Goal: Task Accomplishment & Management: Manage account settings

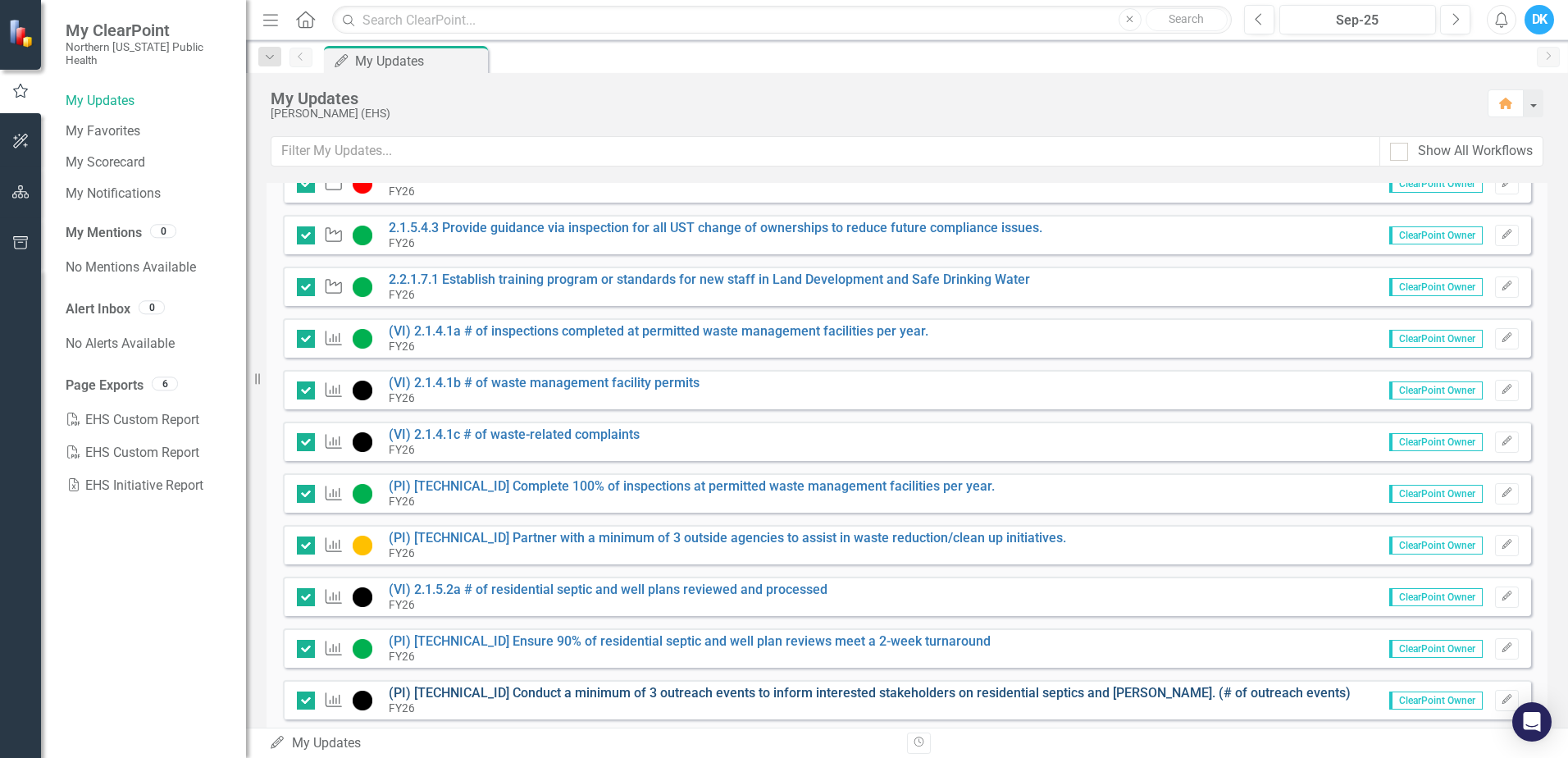
scroll to position [739, 0]
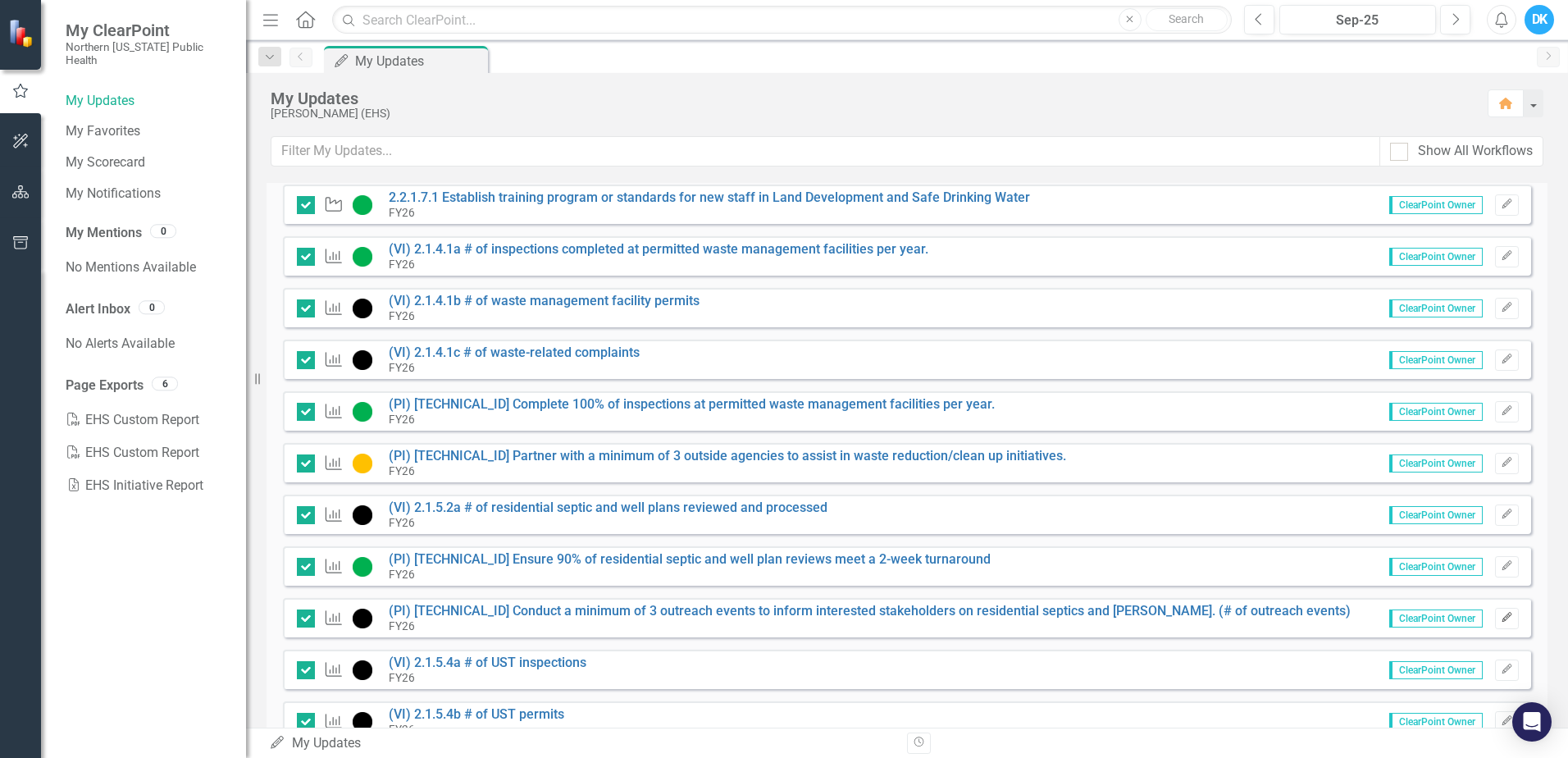
click at [1501, 616] on icon "Edit" at bounding box center [1507, 618] width 12 height 10
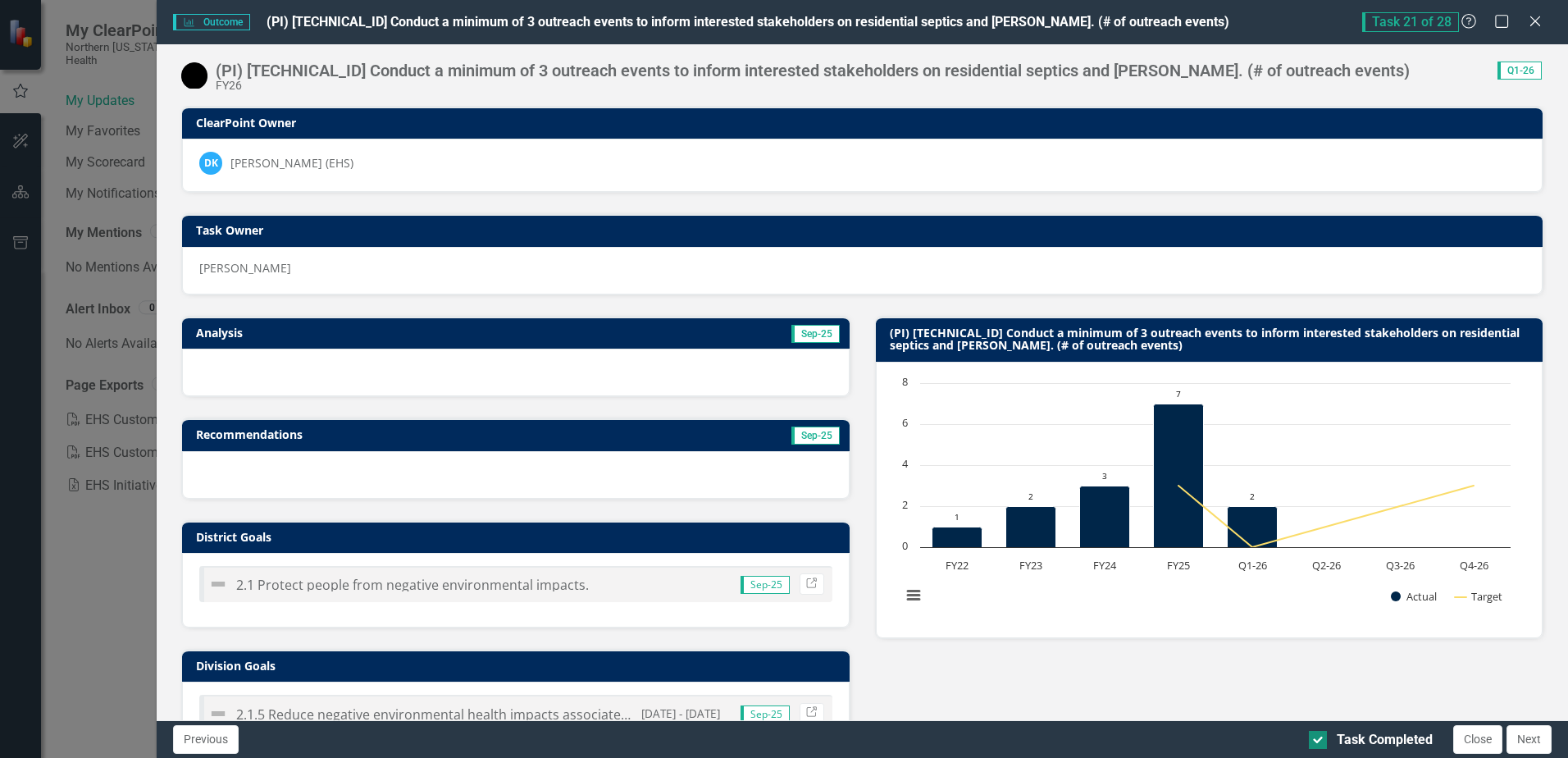
click at [1314, 740] on input "Task Completed" at bounding box center [1314, 736] width 11 height 11
checkbox input "false"
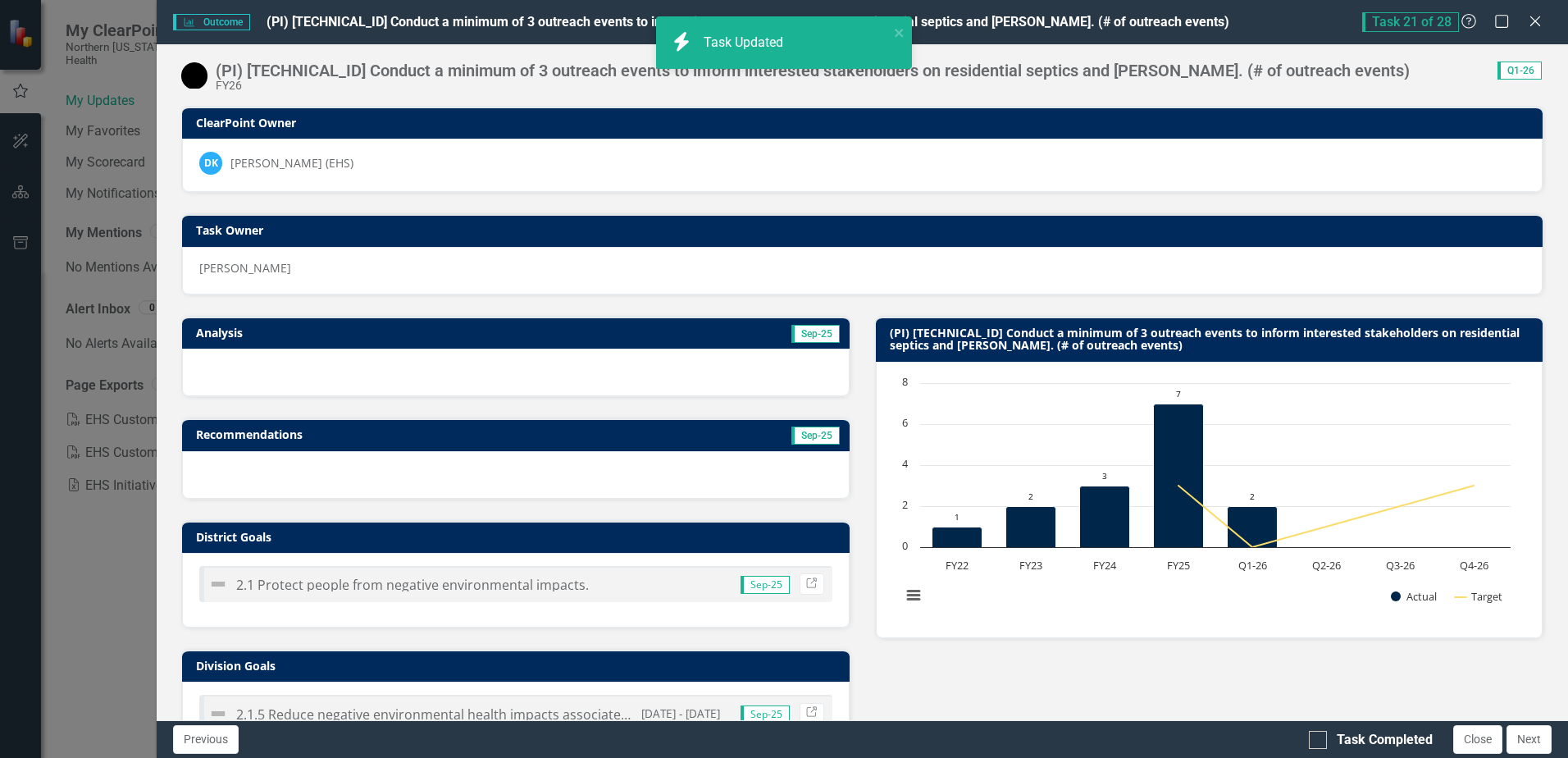
click at [1075, 700] on div "Analysis Sep-25 Recommendations Sep-25 District Goals 2.1 Protect people from n…" at bounding box center [863, 613] width 1387 height 636
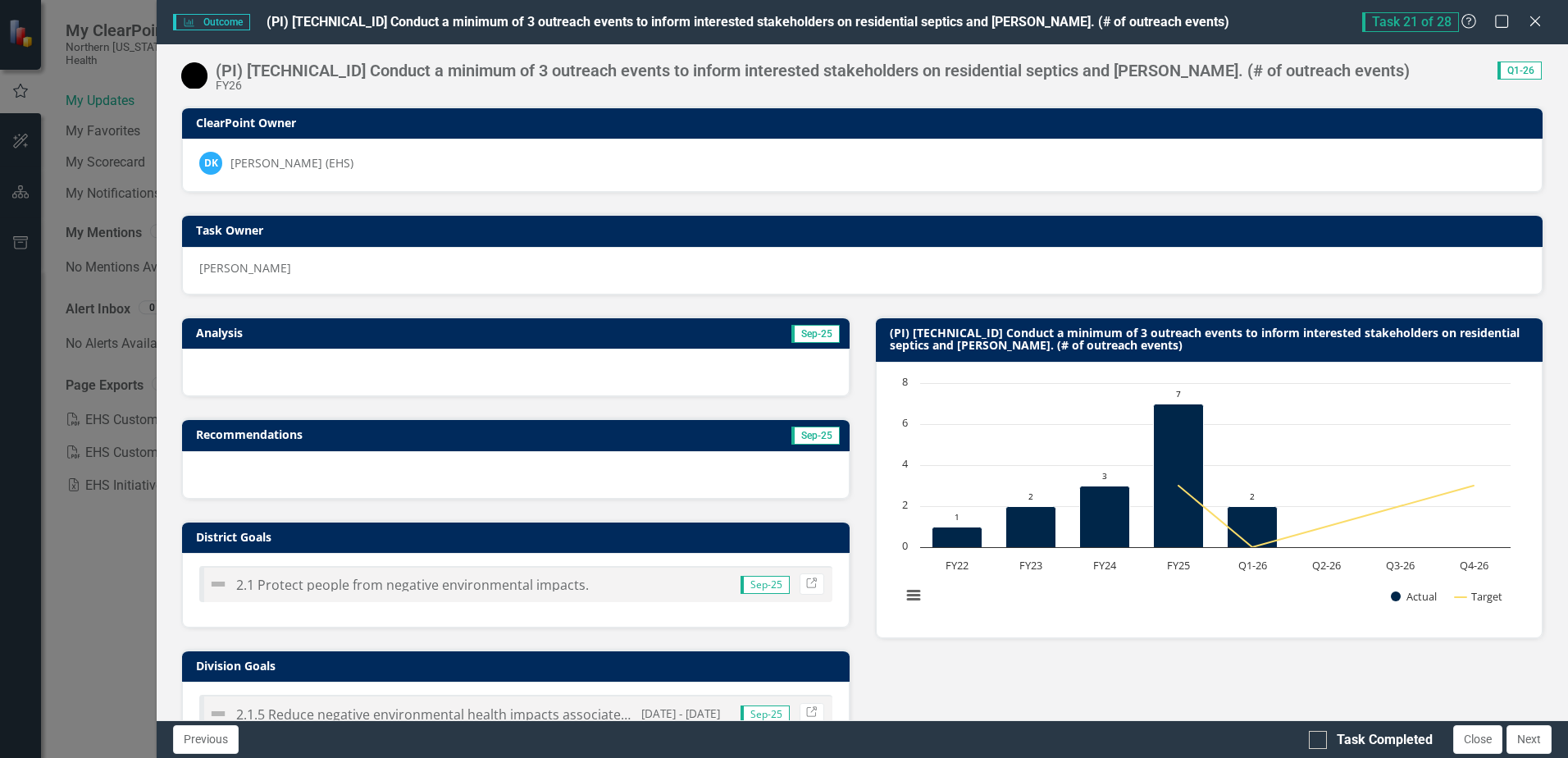
click at [494, 337] on h3 "Analysis" at bounding box center [352, 332] width 312 height 12
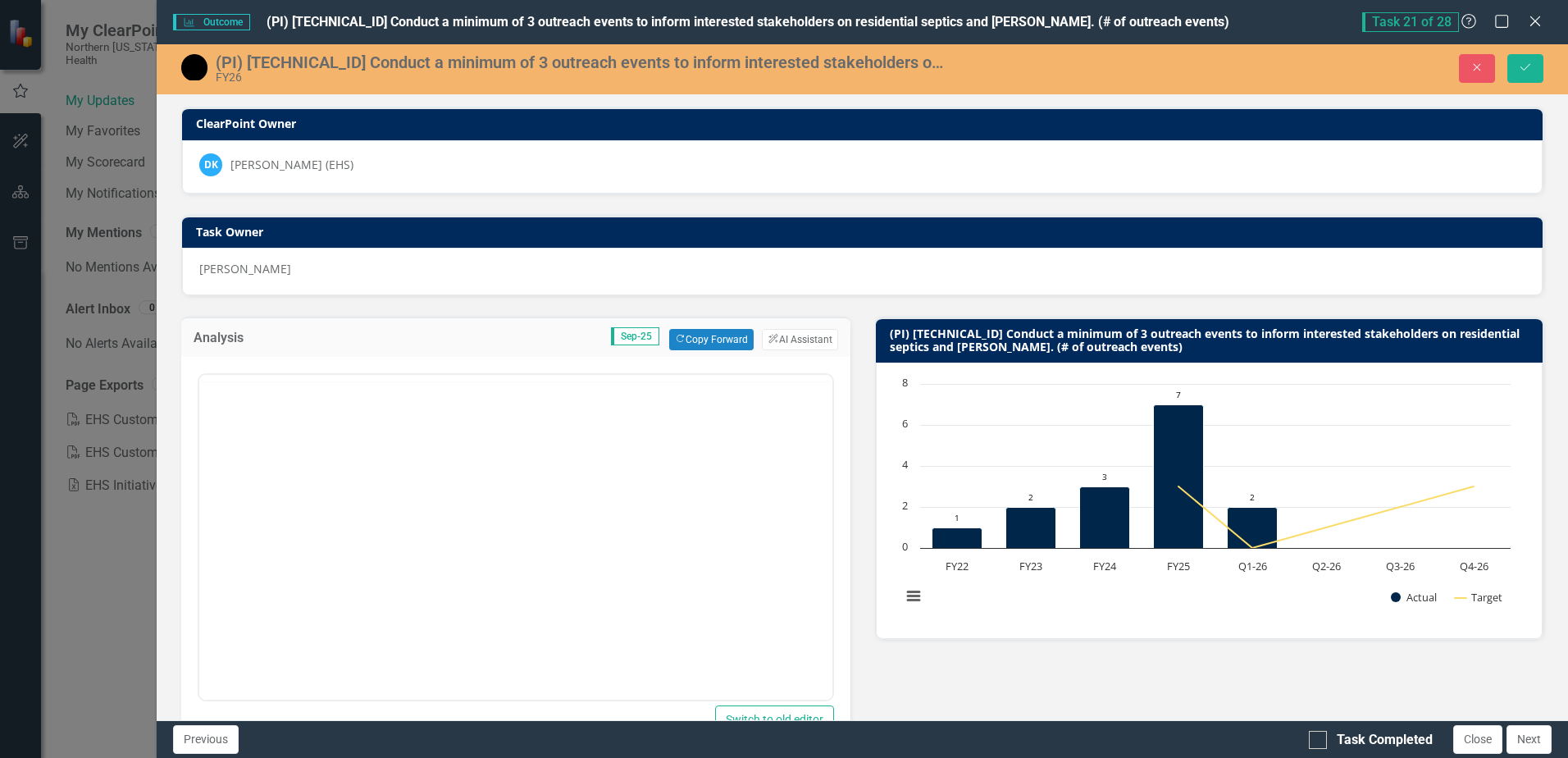
scroll to position [0, 0]
click at [699, 338] on button "Copy Forward Copy Forward" at bounding box center [712, 340] width 84 height 21
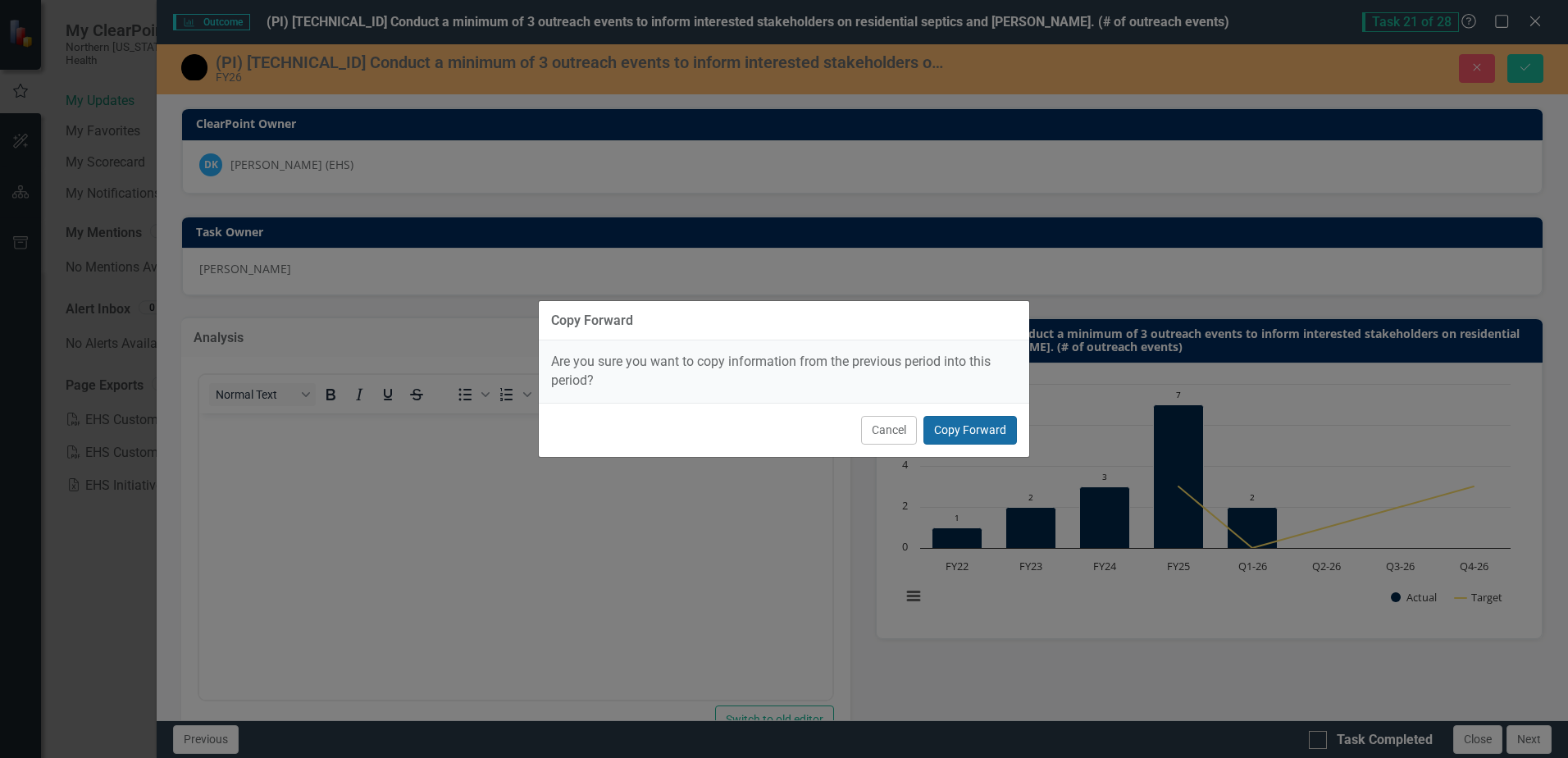
click at [992, 426] on button "Copy Forward" at bounding box center [971, 431] width 94 height 29
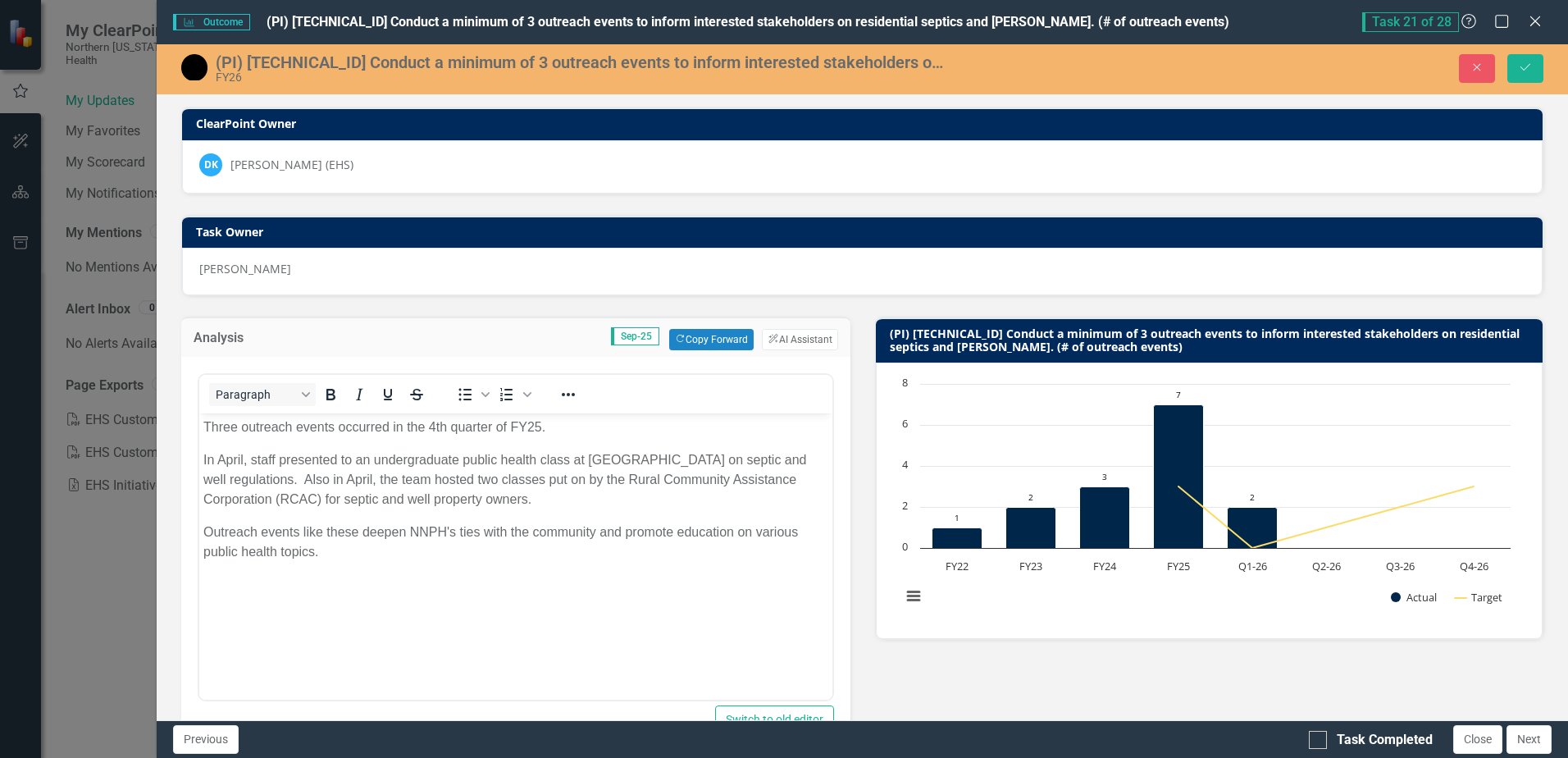
click at [213, 426] on p "Three outreach events occurred in the 4th quarter of FY25." at bounding box center [516, 427] width 625 height 20
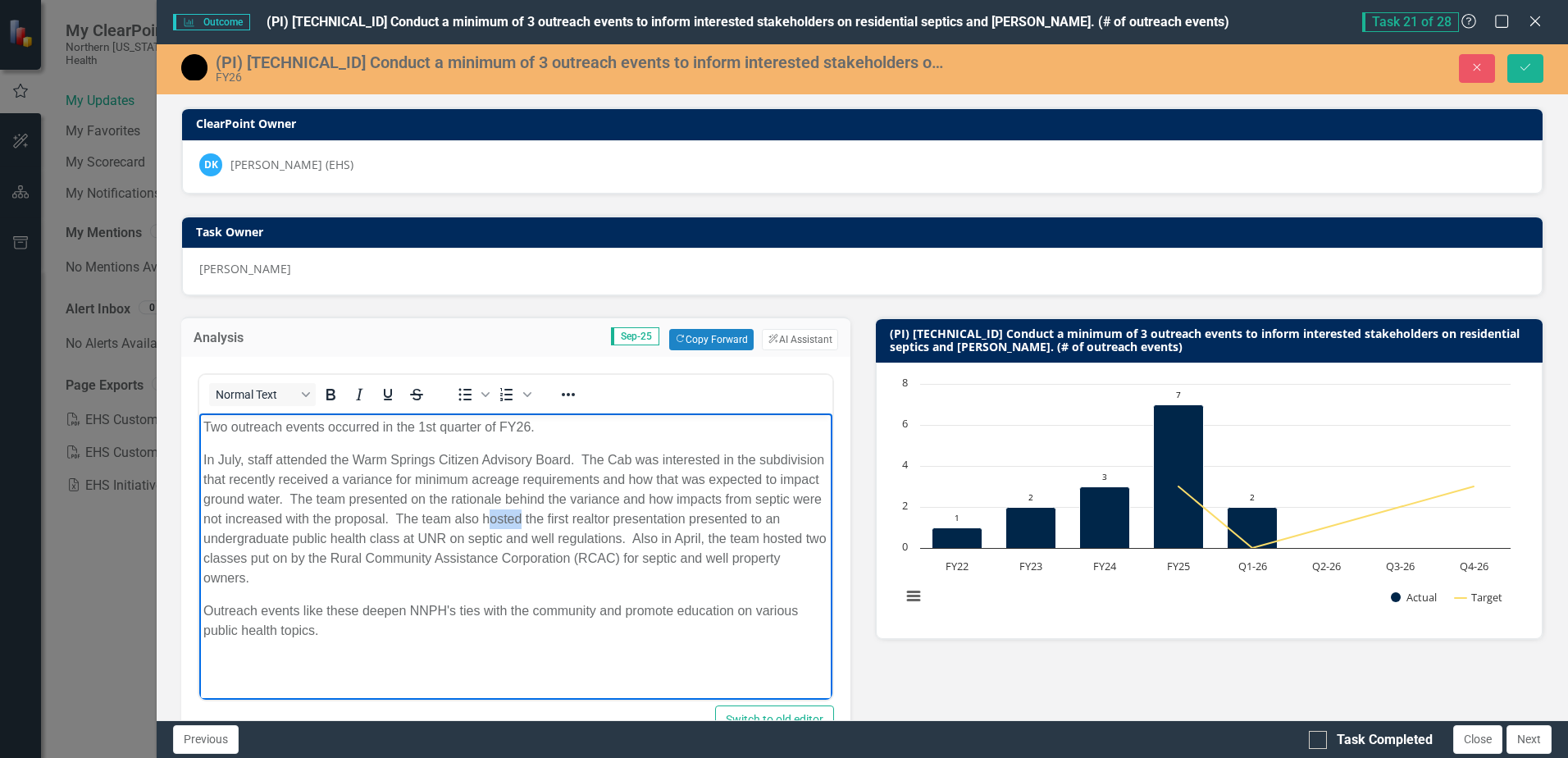
drag, startPoint x: 636, startPoint y: 520, endPoint x: 674, endPoint y: 509, distance: 39.6
click at [671, 516] on p "In July, staff attended the Warm Springs Citizen Advisory Board. The Cab was in…" at bounding box center [516, 520] width 625 height 138
click at [780, 516] on p "In July, staff attended the Warm Springs Citizen Advisory Board. The Cab was in…" at bounding box center [516, 520] width 625 height 138
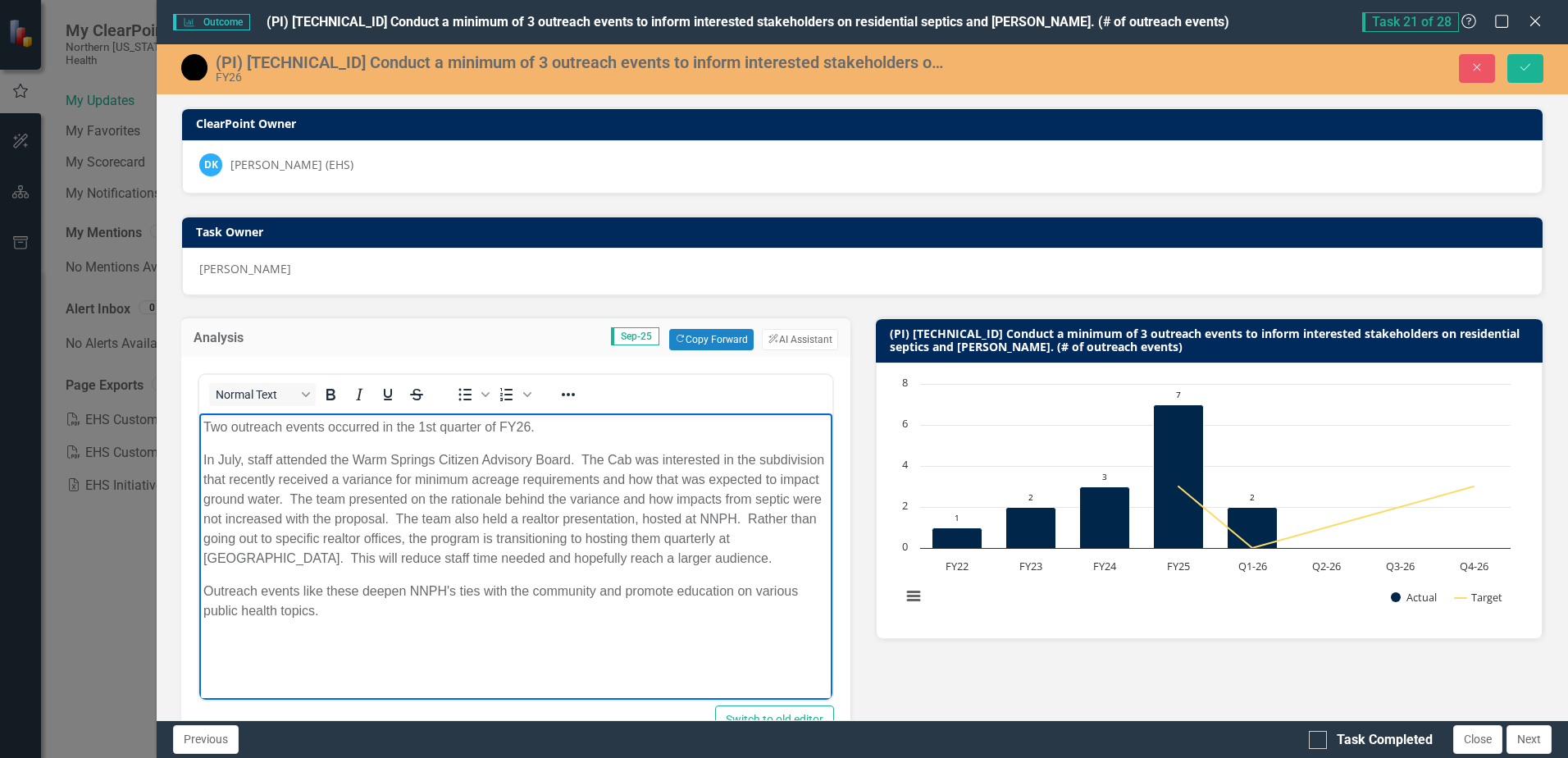
click at [605, 622] on body "Two outreach events occurred in the 1st quarter of FY26. In July, staff attende…" at bounding box center [515, 536] width 632 height 246
click at [453, 550] on p "In July, staff attended the Warm Springs Citizen Advisory Board. The Cab was in…" at bounding box center [516, 509] width 625 height 118
click at [1520, 61] on icon "Save" at bounding box center [1525, 67] width 14 height 11
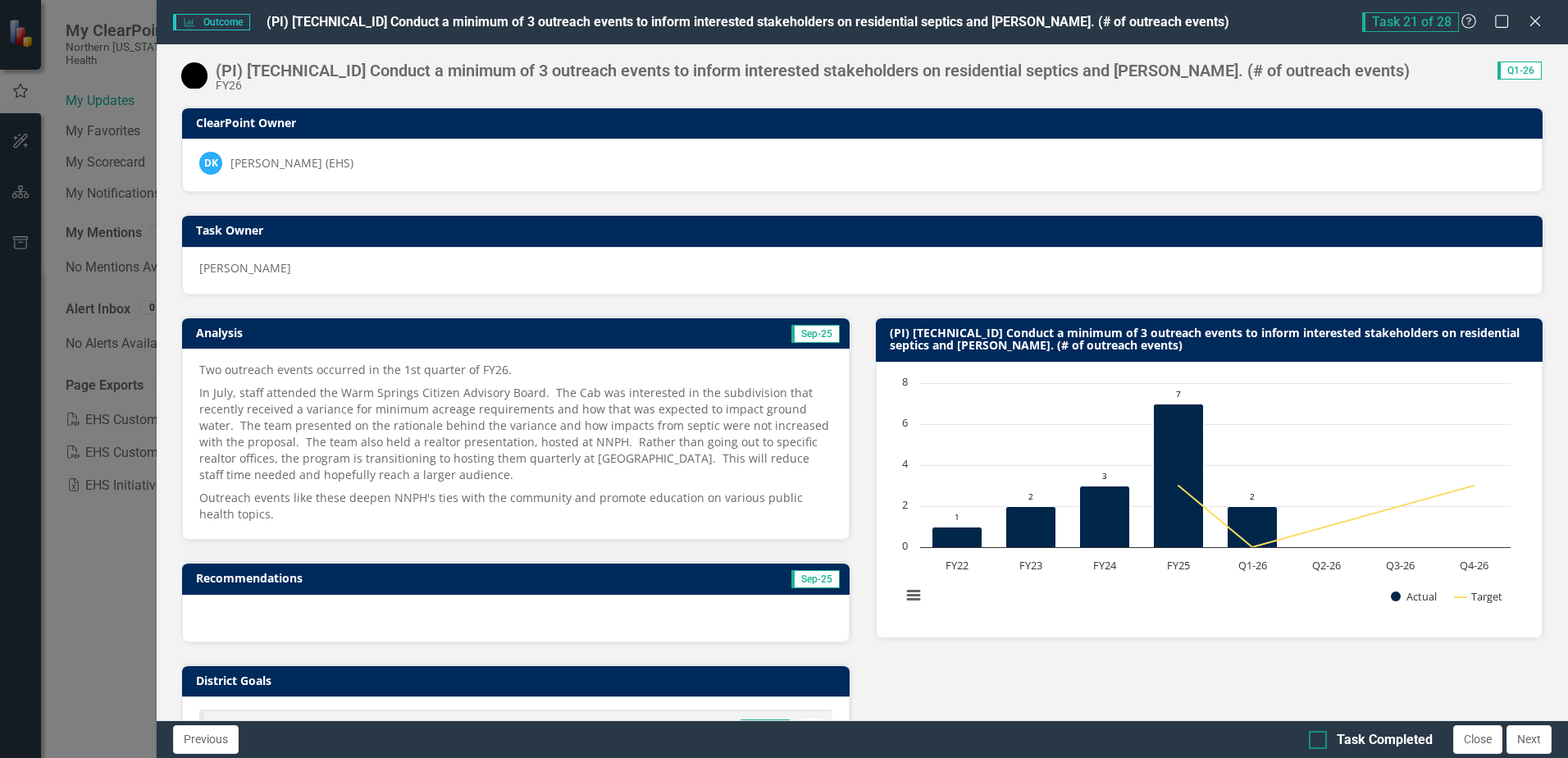
click at [1314, 746] on div at bounding box center [1318, 740] width 18 height 18
click at [1314, 742] on input "Task Completed" at bounding box center [1314, 736] width 11 height 11
checkbox input "true"
click at [1476, 740] on button "Close" at bounding box center [1477, 740] width 49 height 29
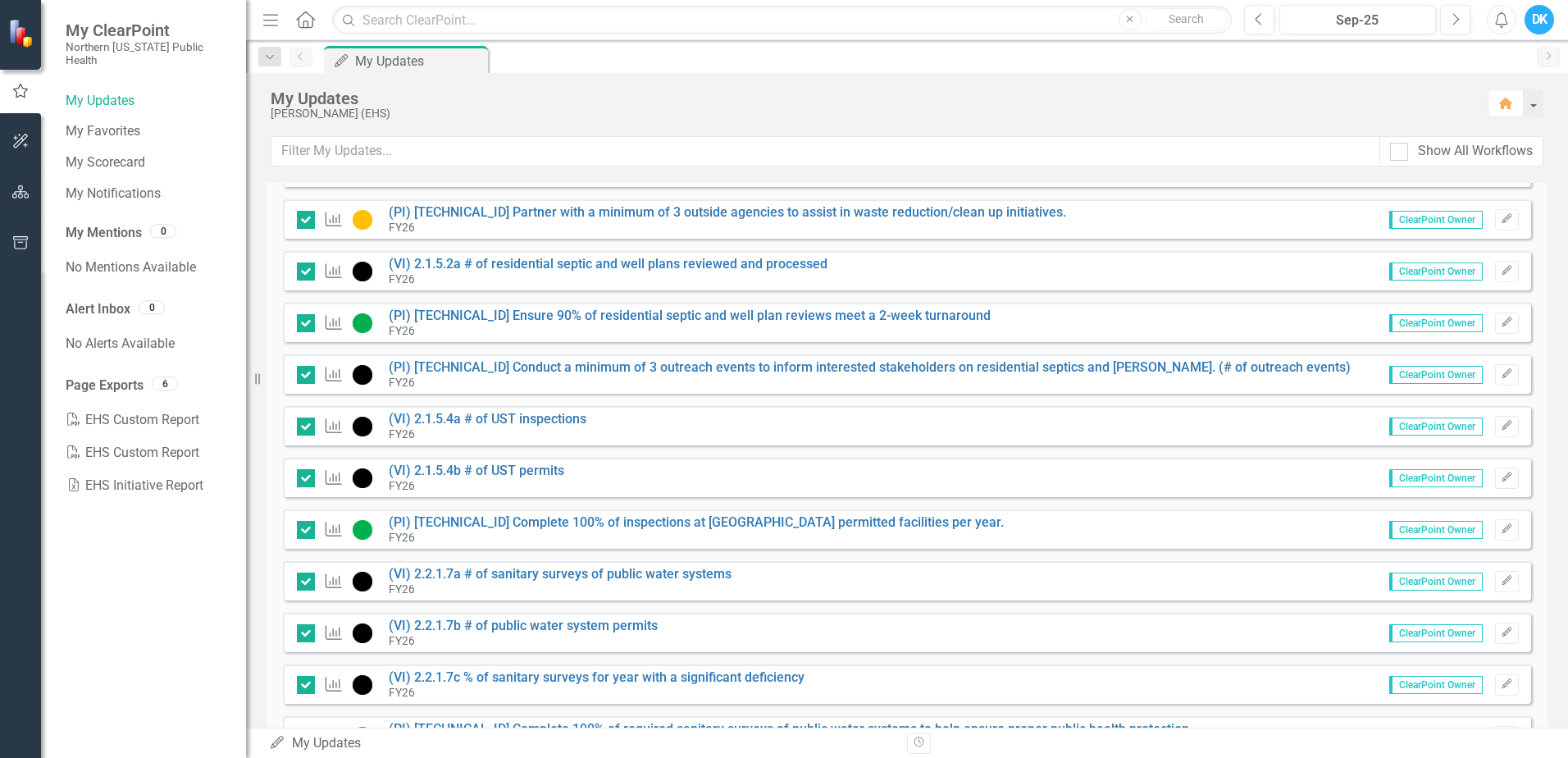
scroll to position [1059, 0]
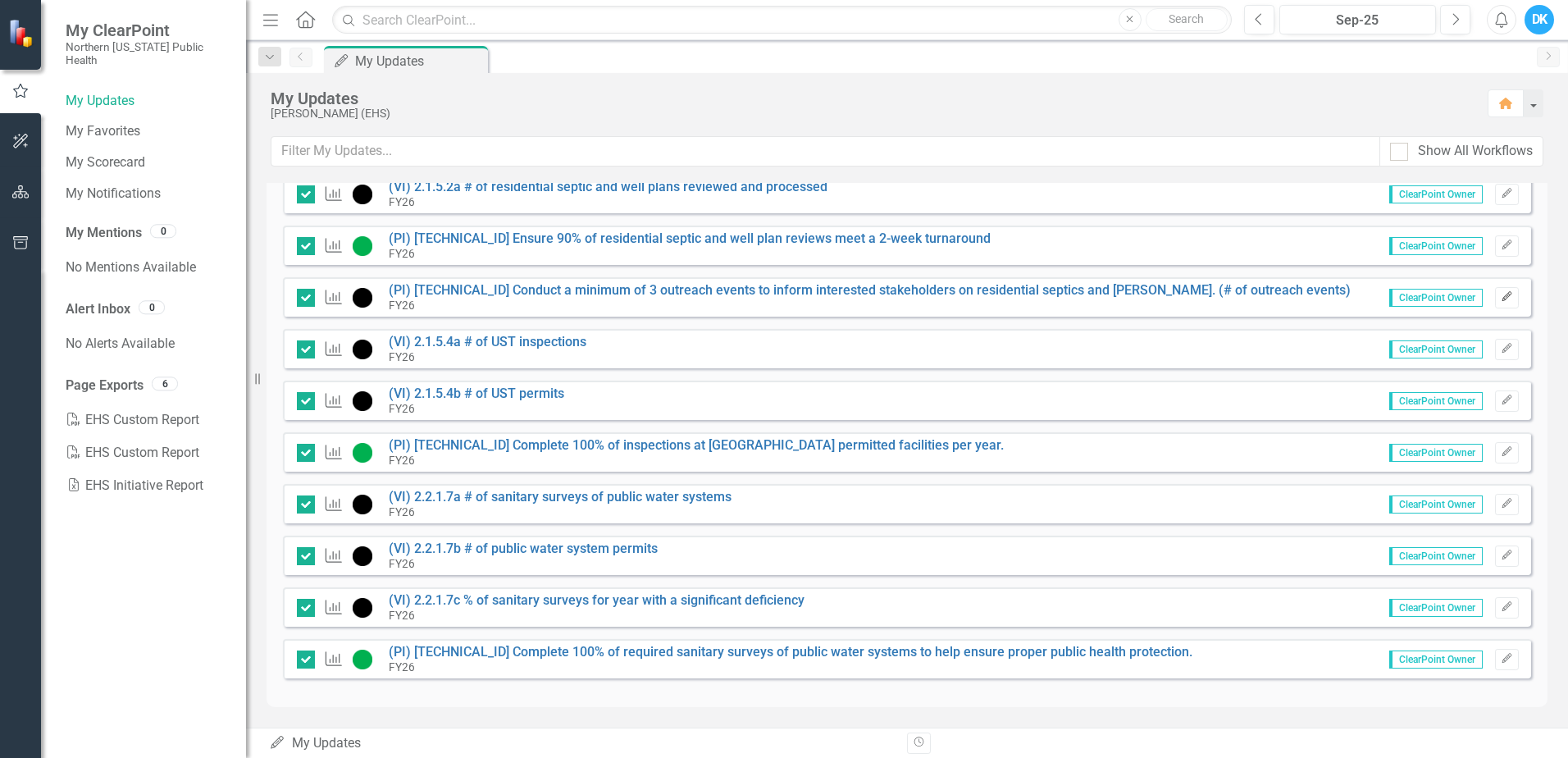
click at [1497, 302] on button "Edit" at bounding box center [1507, 298] width 24 height 21
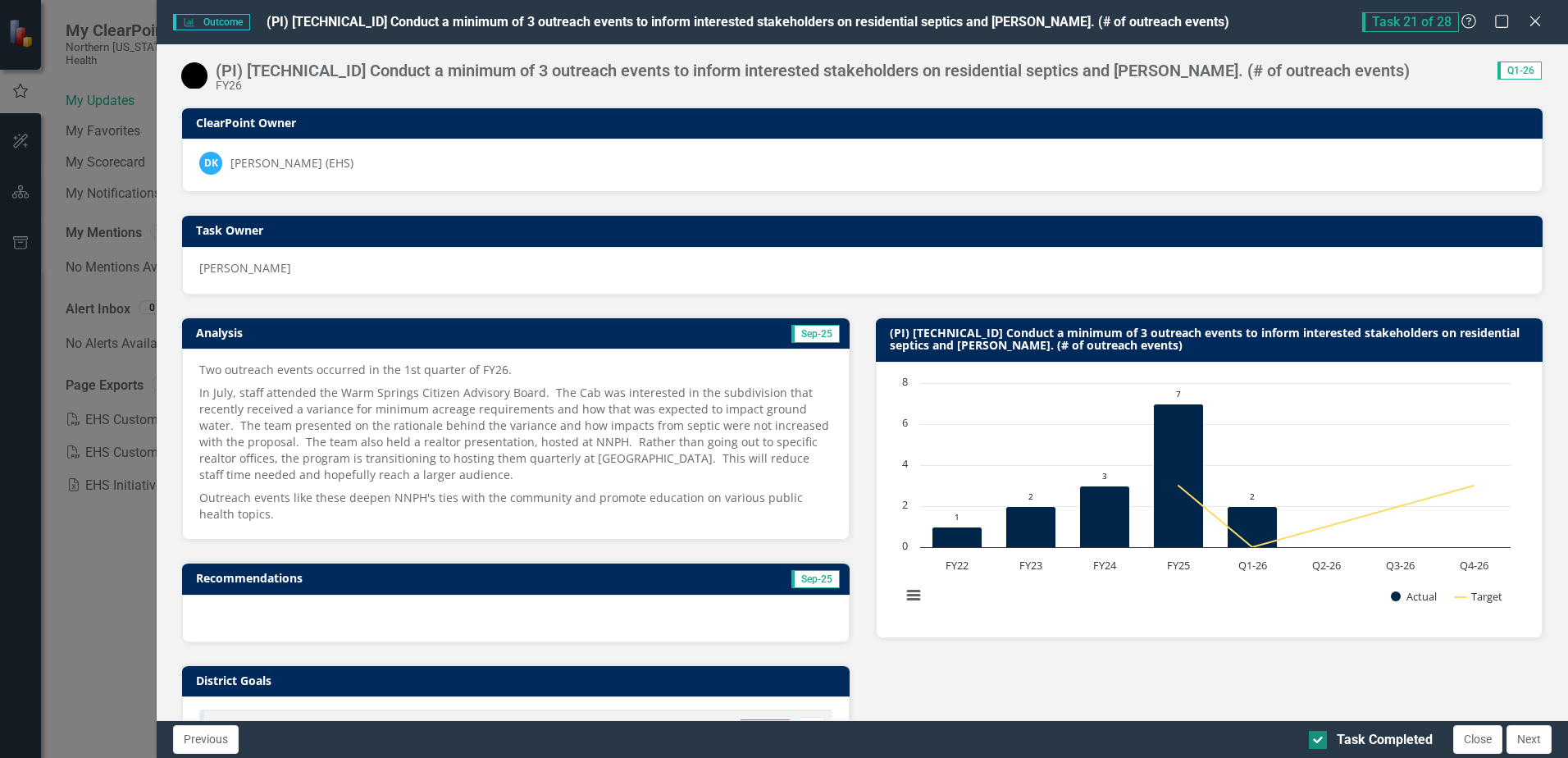
click at [1318, 739] on input "Task Completed" at bounding box center [1314, 736] width 11 height 11
checkbox input "false"
click at [616, 334] on td "Sep-25" at bounding box center [674, 335] width 334 height 25
click at [617, 334] on td "Sep-25" at bounding box center [674, 335] width 334 height 25
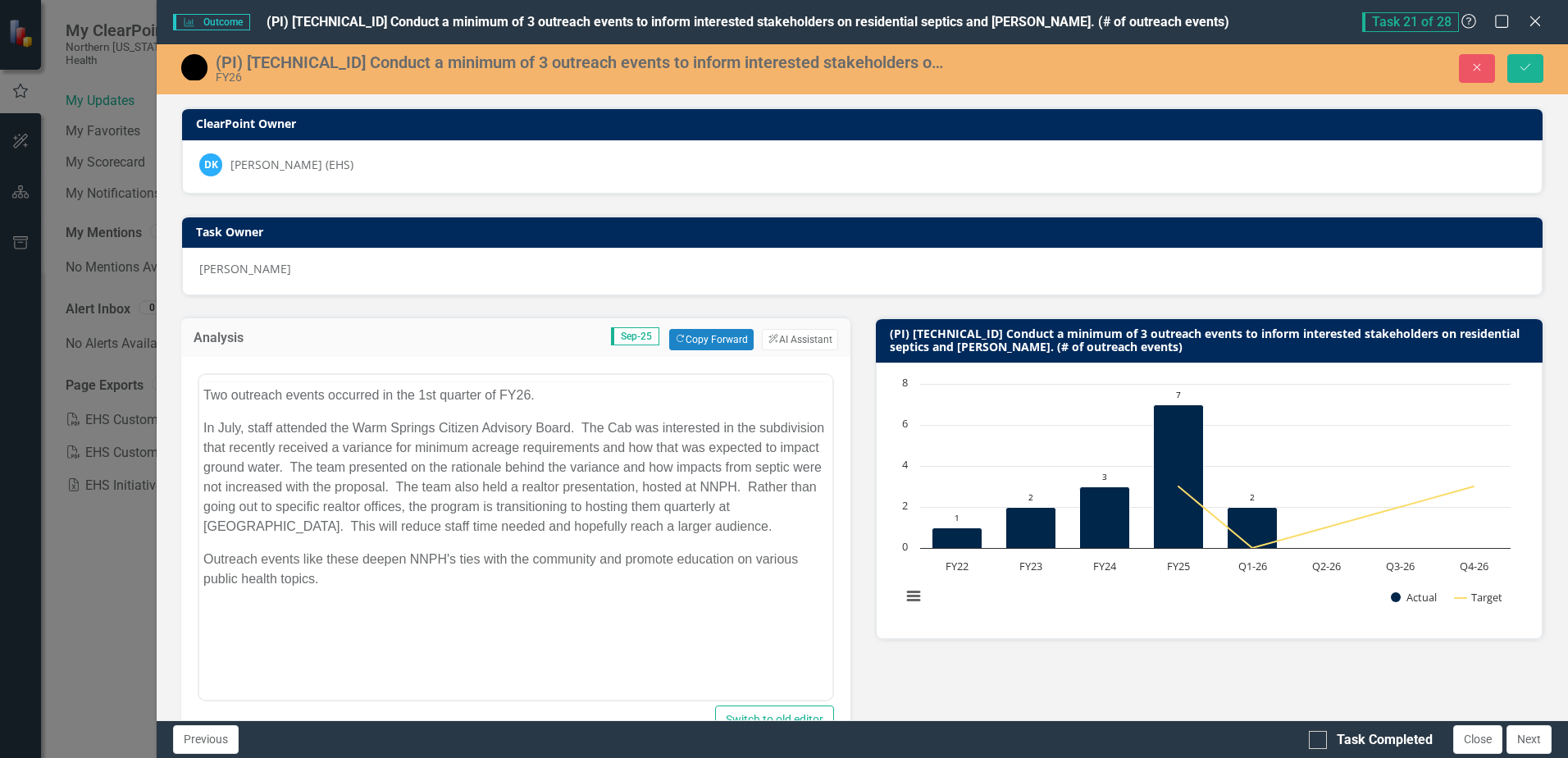
scroll to position [0, 0]
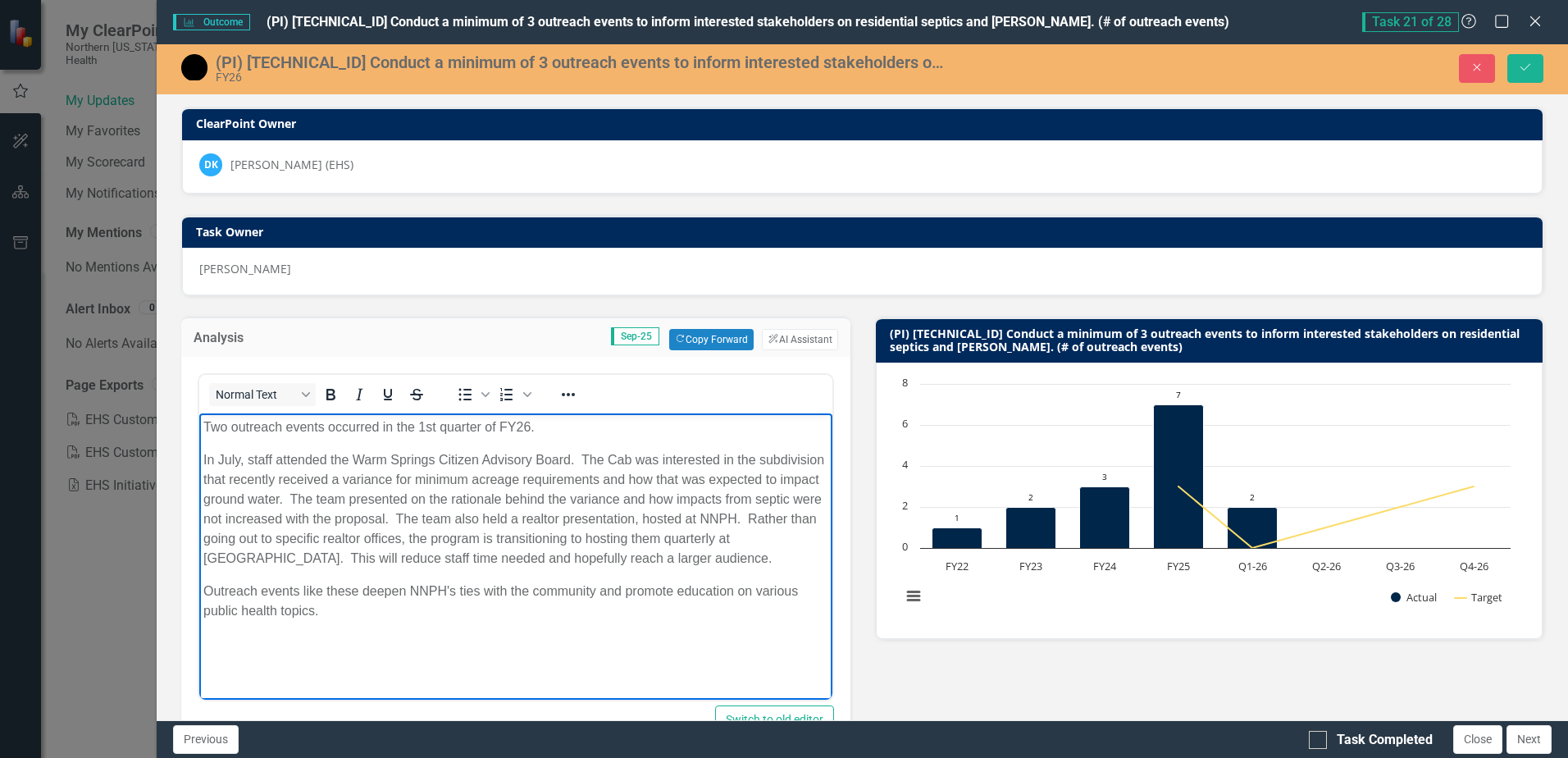
click at [550, 515] on p "In July, staff attended the Warm Springs Citizen Advisory Board. The Cab was in…" at bounding box center [516, 509] width 625 height 118
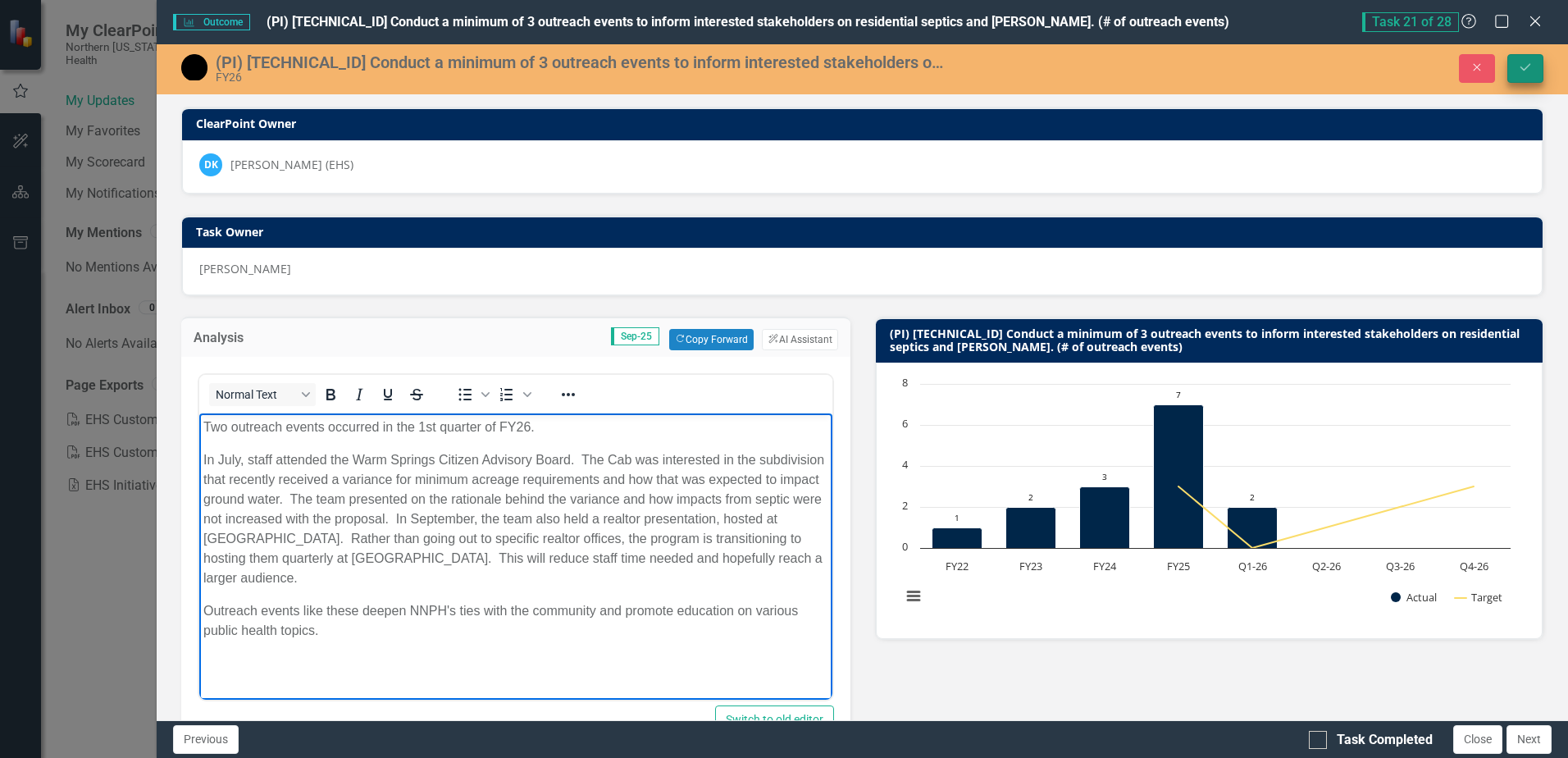
click at [1526, 74] on button "Save" at bounding box center [1526, 69] width 36 height 29
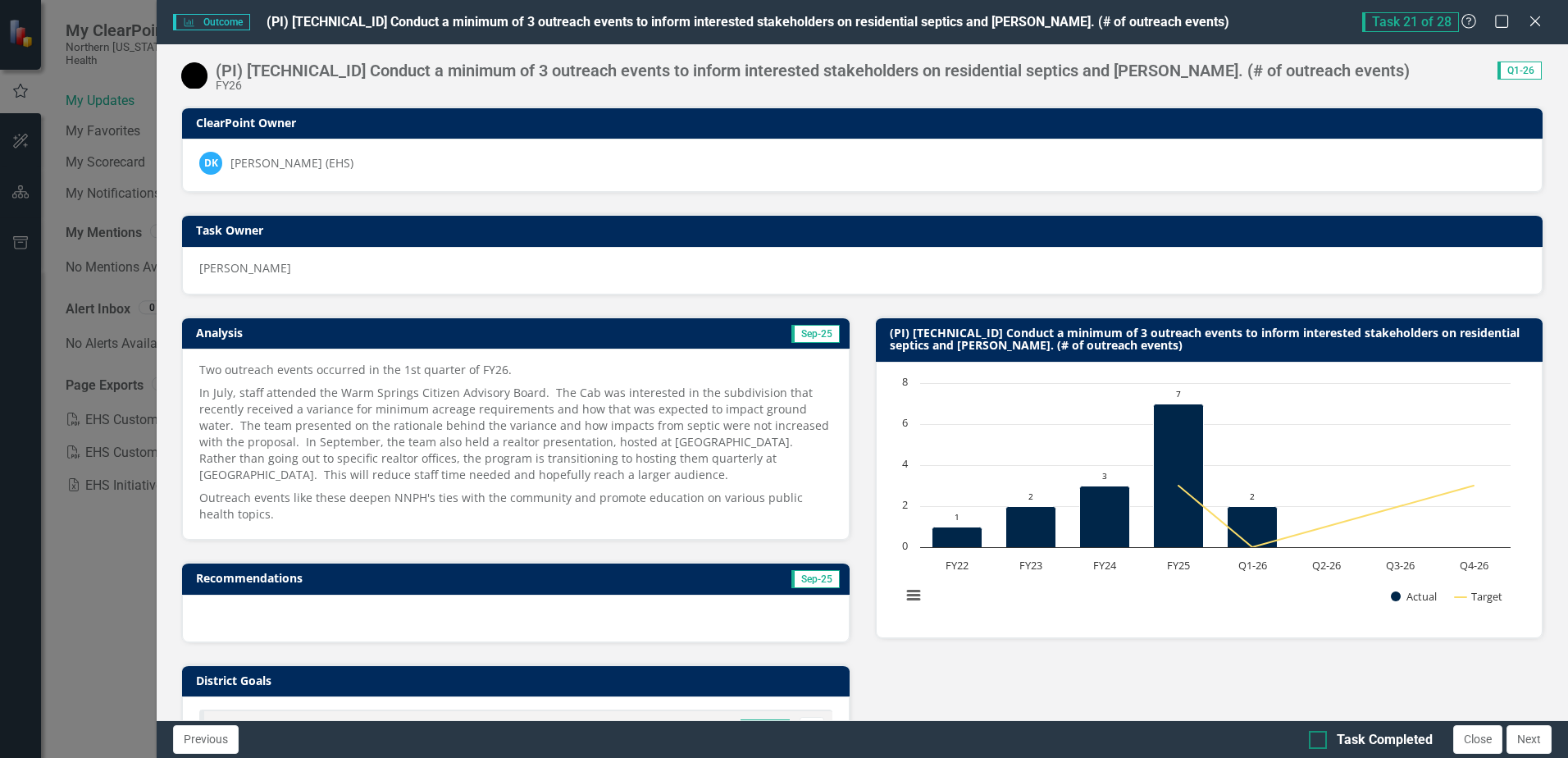
click at [1325, 740] on div at bounding box center [1318, 740] width 18 height 18
click at [1320, 740] on input "Task Completed" at bounding box center [1314, 736] width 11 height 11
checkbox input "true"
click at [1468, 746] on button "Close" at bounding box center [1477, 740] width 49 height 29
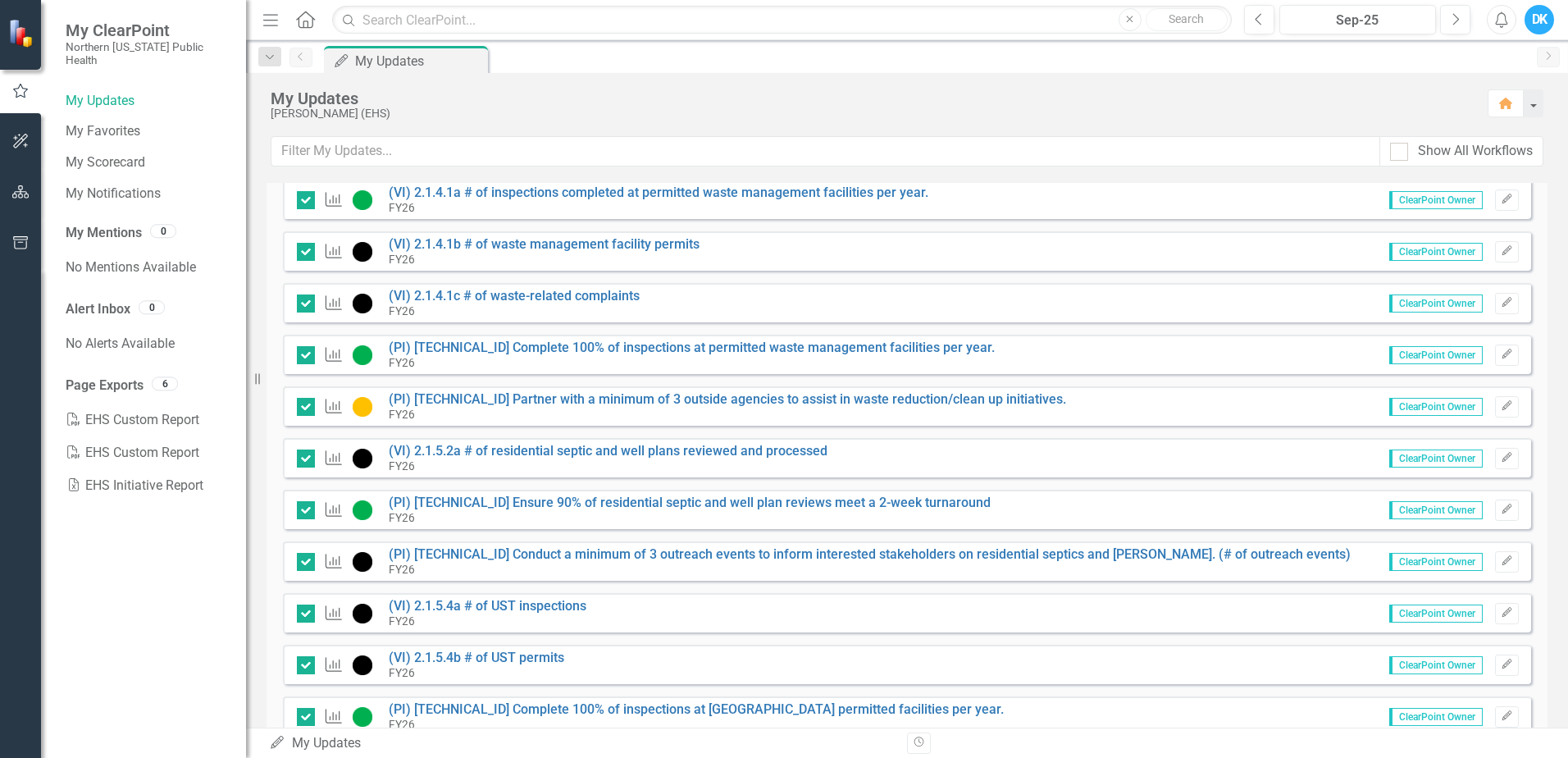
scroll to position [649, 0]
